Goal: Task Accomplishment & Management: Manage account settings

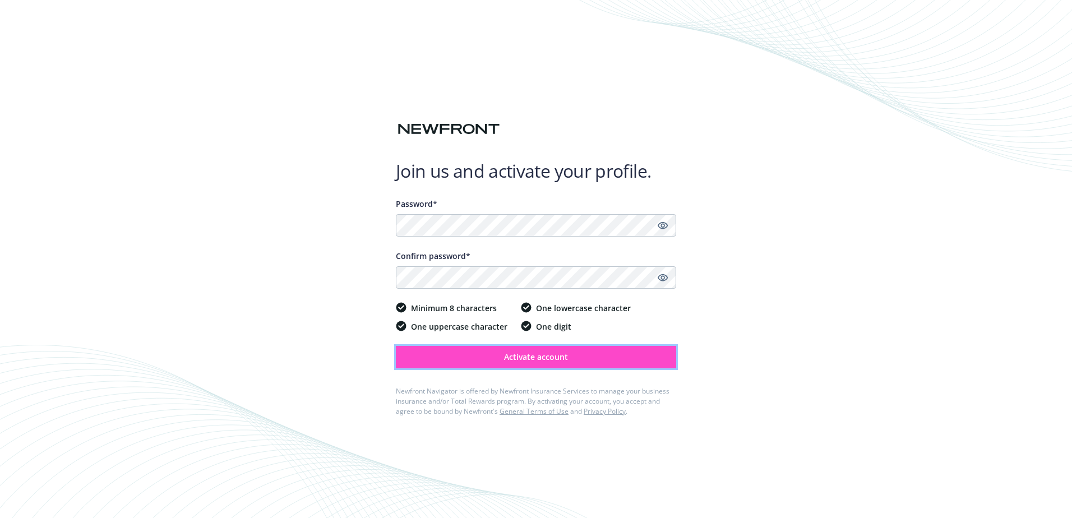
click at [547, 358] on span "Activate account" at bounding box center [536, 357] width 64 height 11
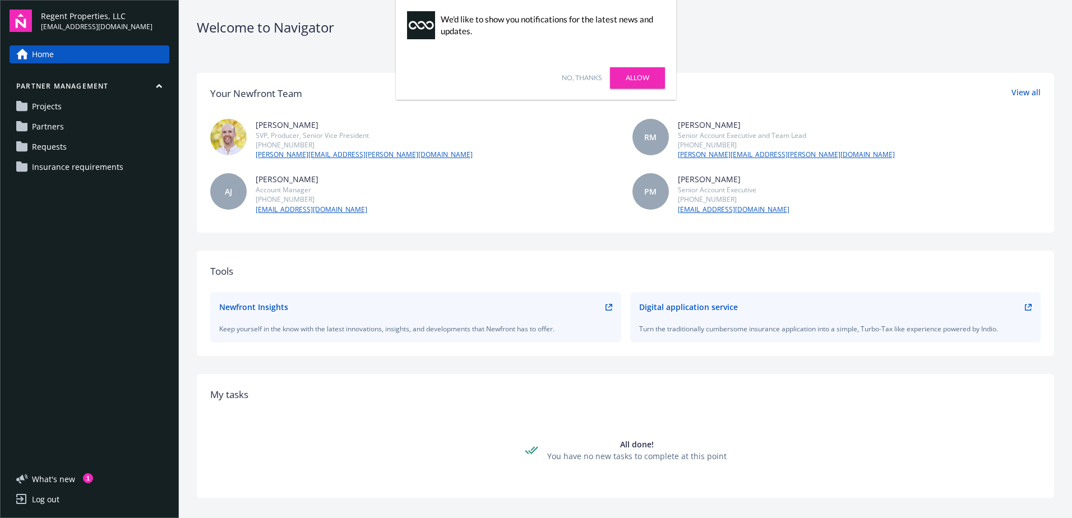
click at [708, 24] on div "Welcome to Navigator" at bounding box center [626, 27] width 858 height 19
click at [592, 75] on link "No, thanks" at bounding box center [582, 78] width 40 height 10
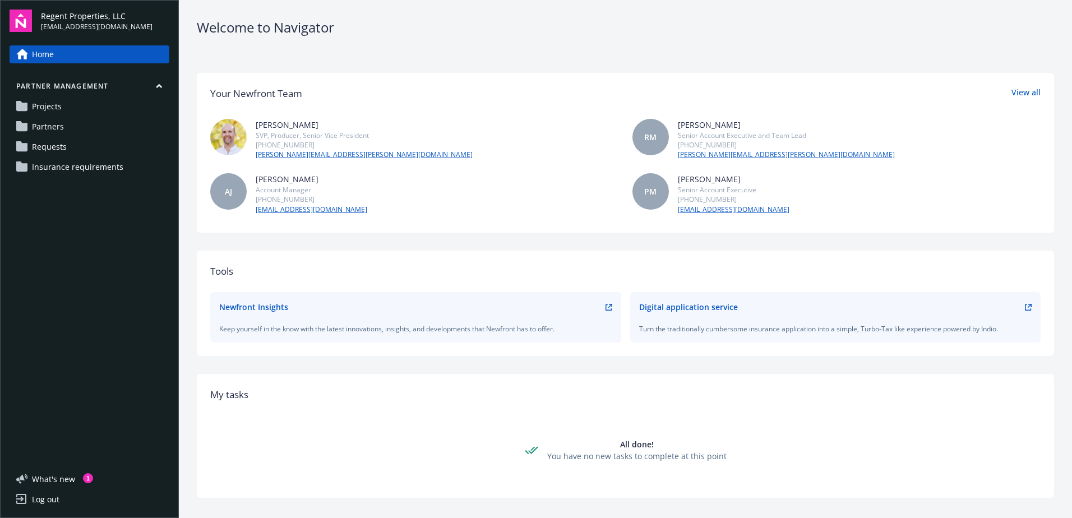
click at [66, 107] on link "Projects" at bounding box center [90, 107] width 160 height 18
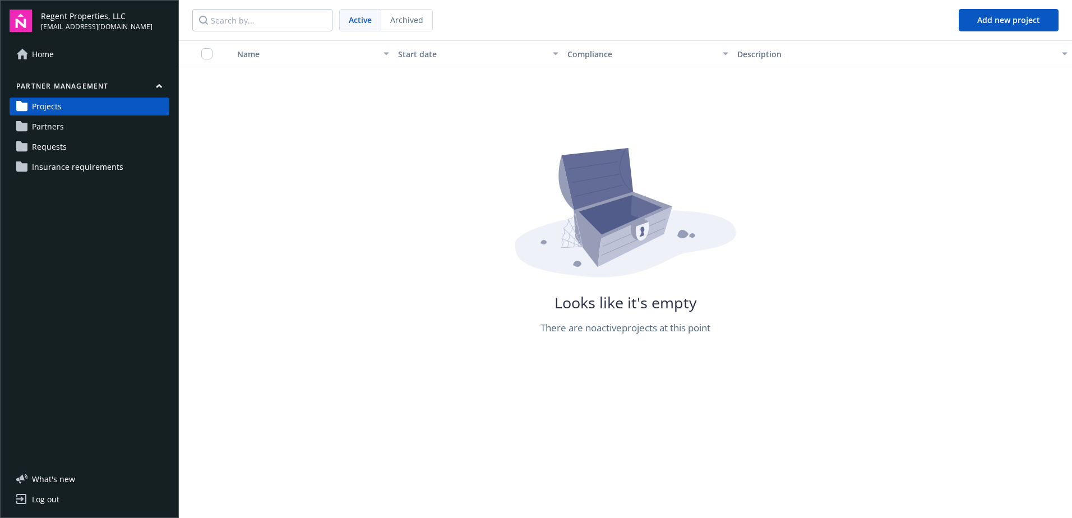
click at [71, 125] on link "Partners" at bounding box center [90, 127] width 160 height 18
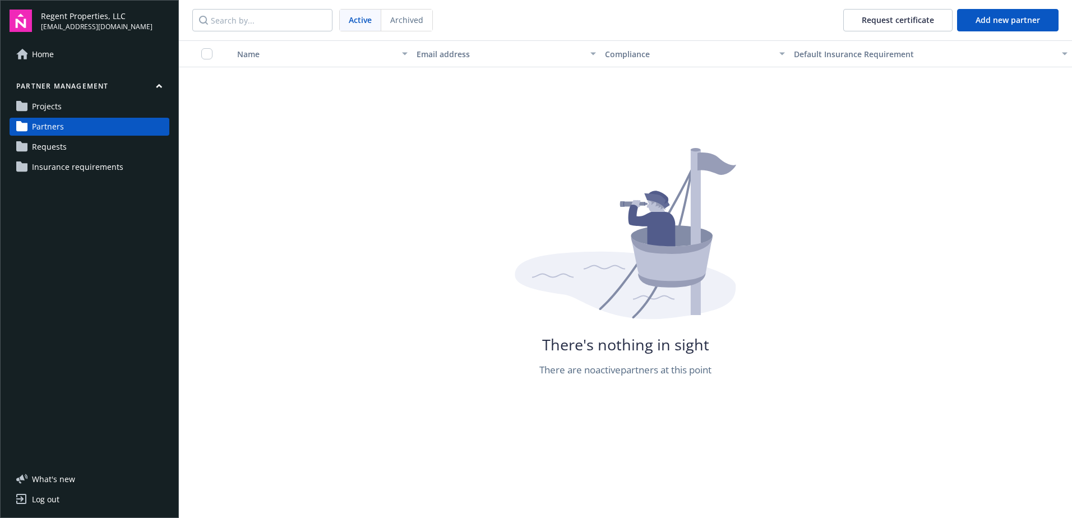
click at [72, 141] on link "Requests" at bounding box center [90, 147] width 160 height 18
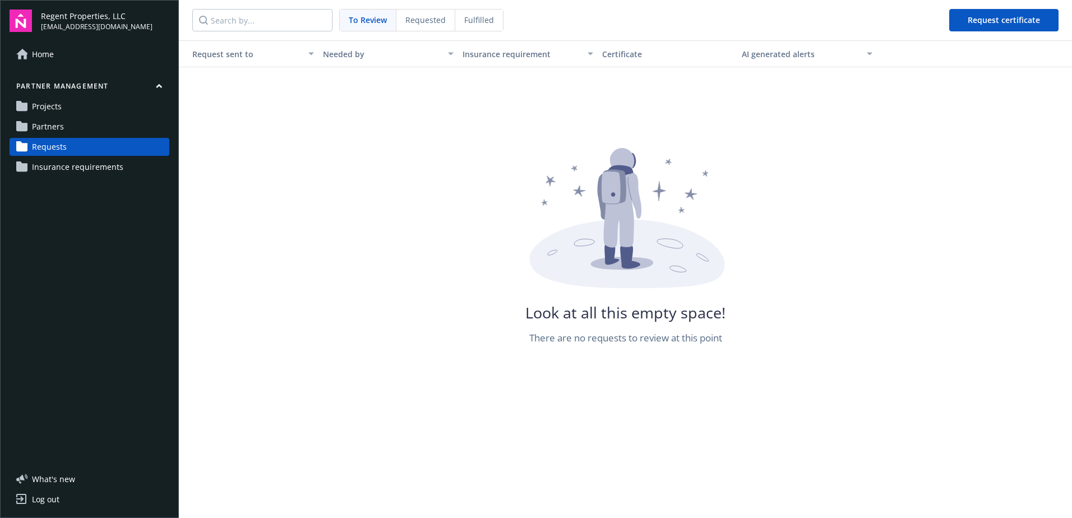
click at [86, 112] on link "Projects" at bounding box center [90, 107] width 160 height 18
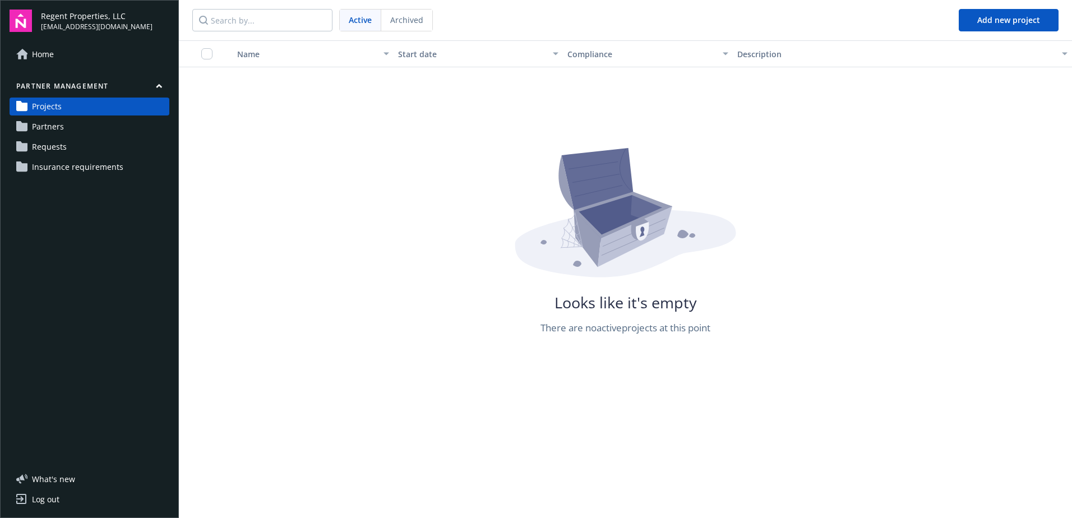
click at [51, 22] on span "mpimenta@regentproperties.com" at bounding box center [97, 27] width 112 height 10
click at [20, 22] on img at bounding box center [21, 21] width 22 height 22
click at [1066, 56] on div "button" at bounding box center [1067, 54] width 6 height 26
click at [47, 495] on div "Log out" at bounding box center [45, 500] width 27 height 18
